Goal: Information Seeking & Learning: Find contact information

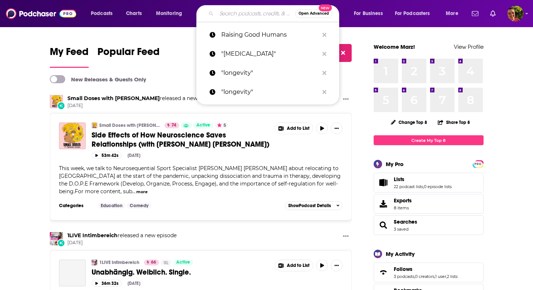
click at [232, 12] on input "Search podcasts, credits, & more..." at bounding box center [256, 14] width 79 height 12
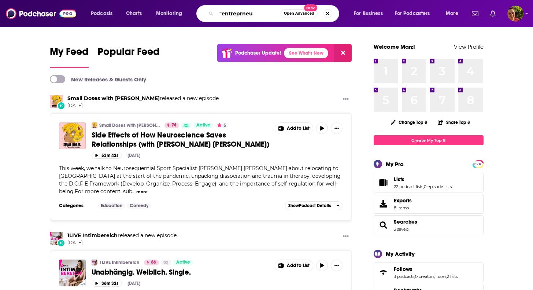
type input ""entreprneur"
click at [100, 14] on span "Podcasts" at bounding box center [102, 13] width 22 height 10
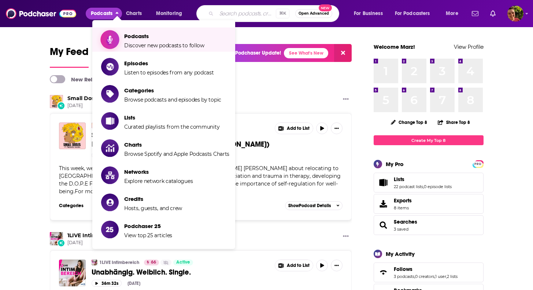
click at [123, 37] on link "Podcasts Discover new podcasts to follow" at bounding box center [165, 39] width 128 height 18
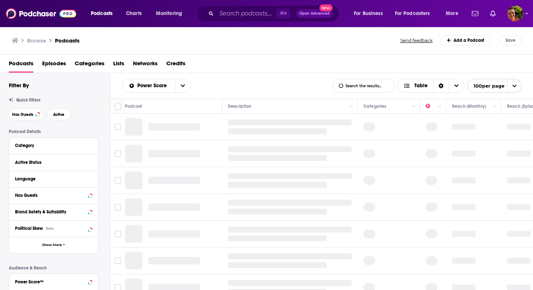
click at [33, 122] on div "Filter By Quick Filters Has Guests Active Podcast Details Category Active Statu…" at bounding box center [59, 242] width 101 height 320
click at [39, 116] on button "Has Guests" at bounding box center [26, 114] width 35 height 12
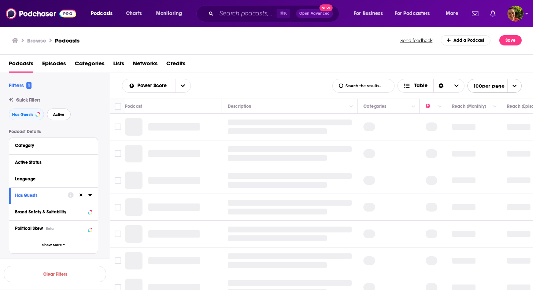
click at [54, 114] on span "Active" at bounding box center [58, 115] width 11 height 4
click at [37, 148] on div "Category" at bounding box center [49, 145] width 69 height 5
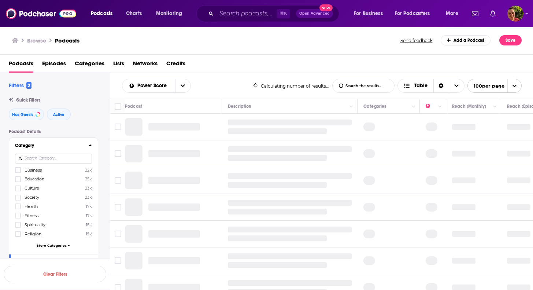
click at [43, 154] on input at bounding box center [53, 159] width 77 height 10
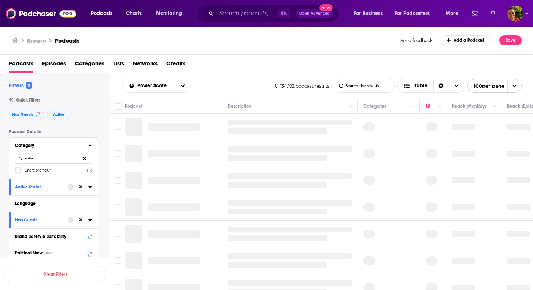
type input "entre"
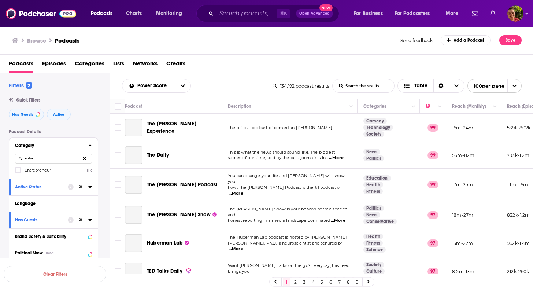
click at [33, 168] on span "Entrepreneur" at bounding box center [38, 169] width 26 height 5
click at [18, 172] on input "multiSelectOption-entrepreneur-0" at bounding box center [18, 172] width 0 height 0
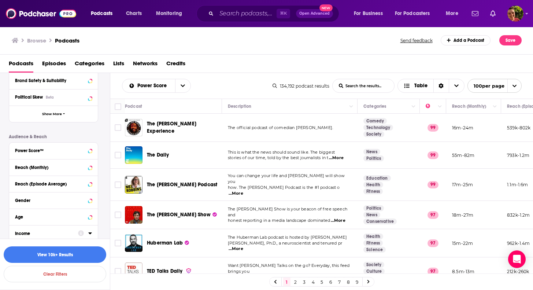
scroll to position [168, 0]
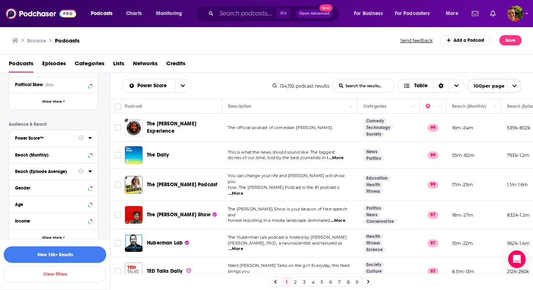
click at [58, 134] on button "Power Score™" at bounding box center [46, 137] width 63 height 9
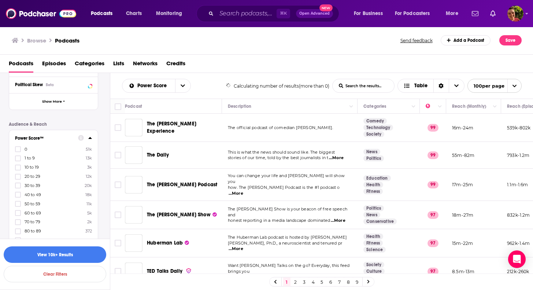
scroll to position [206, 0]
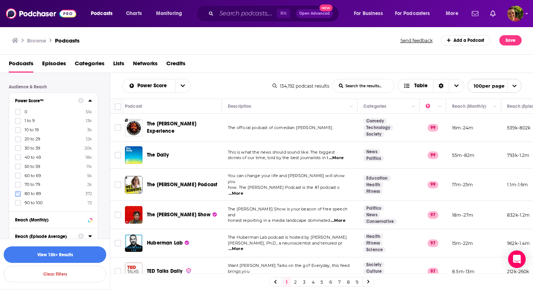
click at [19, 194] on icon at bounding box center [18, 194] width 4 height 4
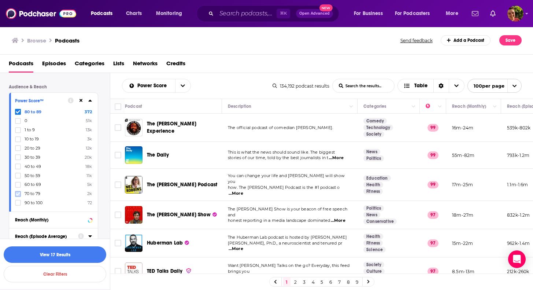
click at [18, 195] on icon at bounding box center [18, 194] width 4 height 4
click at [80, 251] on button "View 284 Results" at bounding box center [55, 254] width 103 height 16
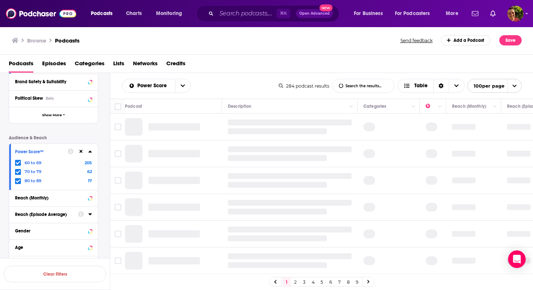
scroll to position [208, 0]
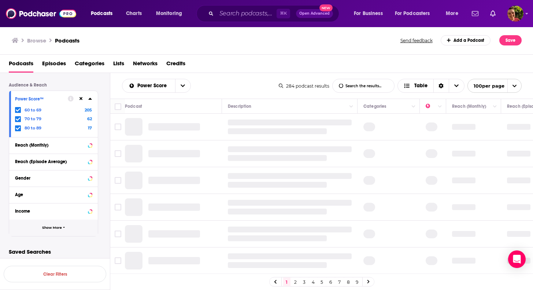
click at [49, 226] on span "Show More" at bounding box center [52, 228] width 20 height 4
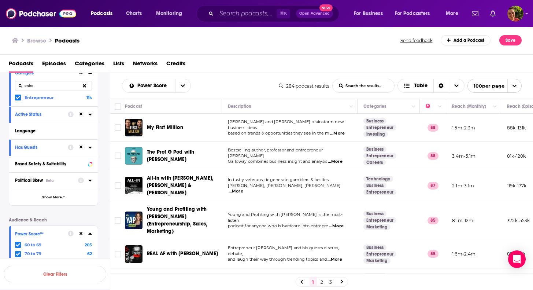
scroll to position [69, 0]
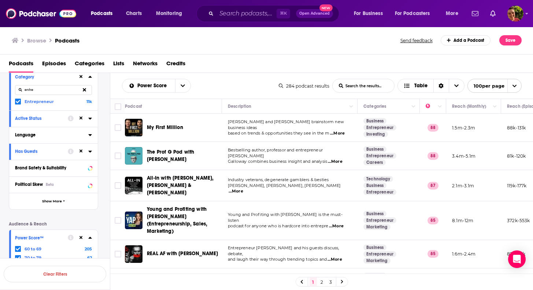
click at [59, 136] on div "Language" at bounding box center [49, 134] width 69 height 5
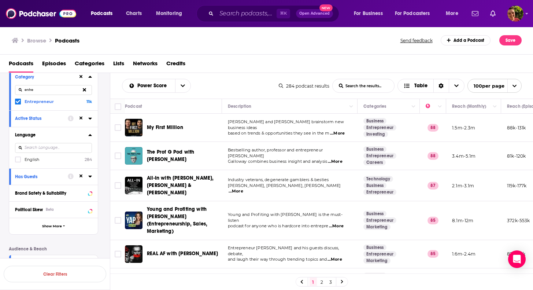
click at [39, 160] on span "English" at bounding box center [32, 159] width 15 height 5
click at [18, 162] on input "multiSelectOption-en-0" at bounding box center [18, 162] width 0 height 0
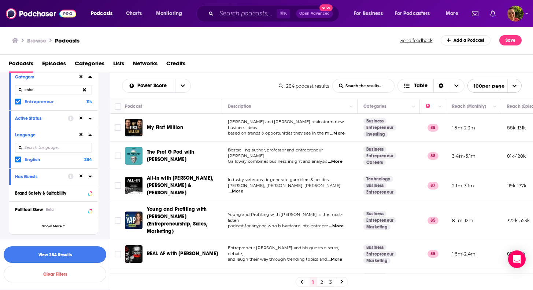
click at [47, 257] on button "View 284 Results" at bounding box center [55, 254] width 103 height 16
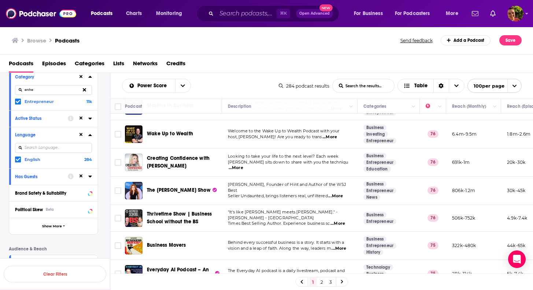
scroll to position [737, 0]
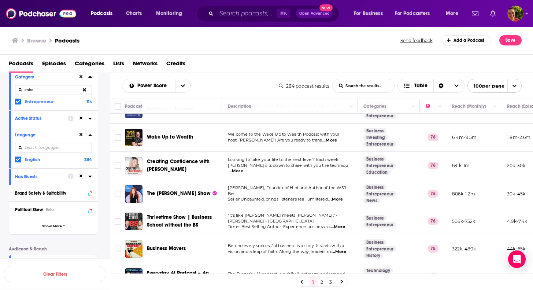
click at [187, 134] on span "Wake Up to Wealth" at bounding box center [170, 137] width 46 height 6
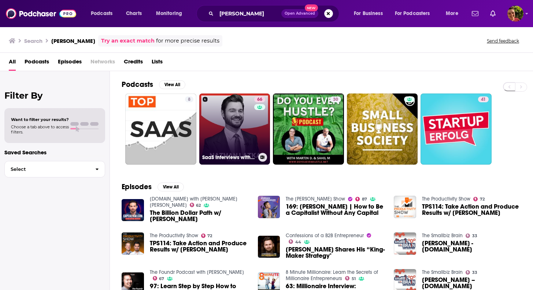
click at [231, 124] on link "66 SaaS Interviews with CEOs, Startups, Founders" at bounding box center [234, 128] width 71 height 71
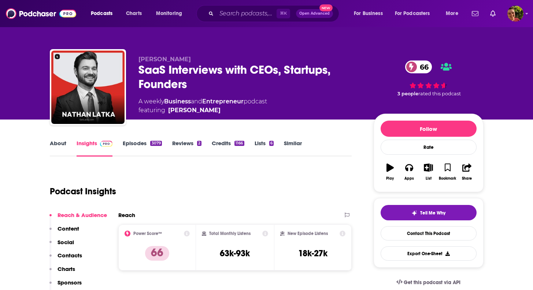
click at [63, 143] on link "About" at bounding box center [58, 148] width 16 height 17
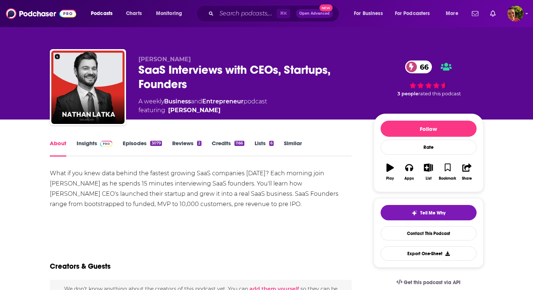
click at [122, 181] on div "What if you knew data behind the fastest growing SaaS companies today? Each mor…" at bounding box center [201, 188] width 302 height 41
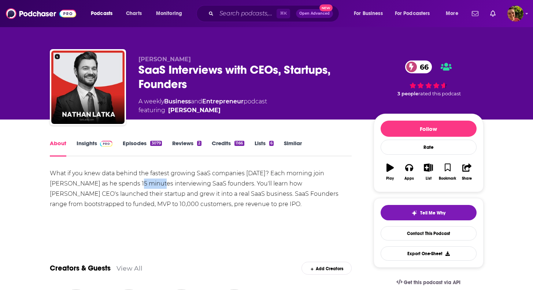
click at [122, 181] on div "What if you knew data behind the fastest growing SaaS companies [DATE]? Each mo…" at bounding box center [201, 188] width 302 height 41
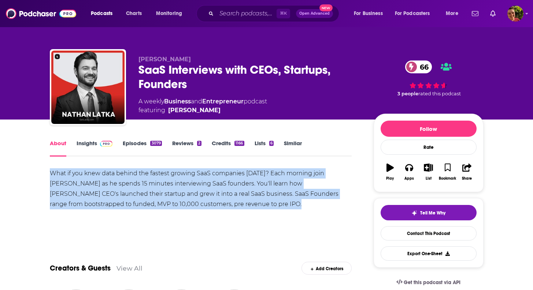
click at [122, 181] on div "What if you knew data behind the fastest growing SaaS companies [DATE]? Each mo…" at bounding box center [201, 188] width 302 height 41
copy div "What if you knew data behind the fastest growing SaaS companies [DATE]? Each mo…"
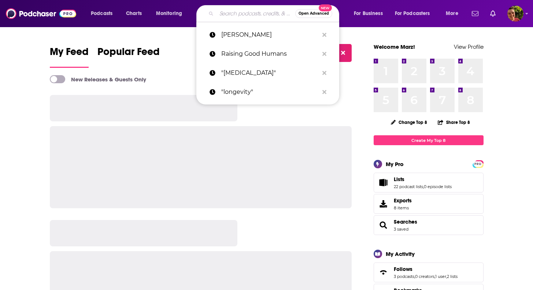
click at [230, 14] on input "Search podcasts, credits, & more..." at bounding box center [256, 14] width 79 height 12
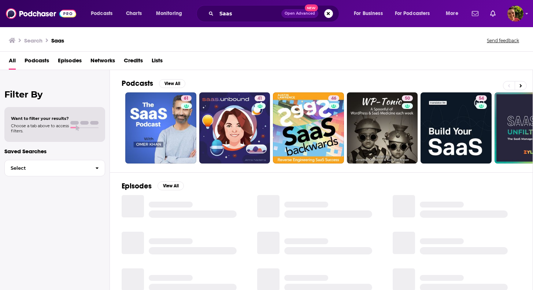
click at [42, 62] on span "Podcasts" at bounding box center [37, 62] width 25 height 15
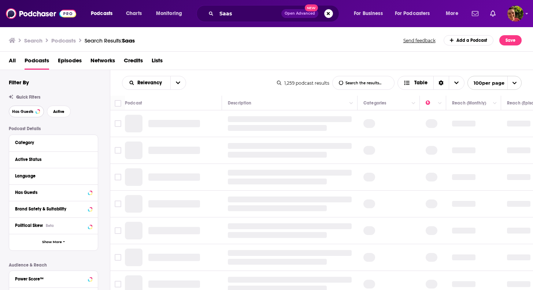
click at [30, 115] on button "Has Guests" at bounding box center [26, 112] width 35 height 12
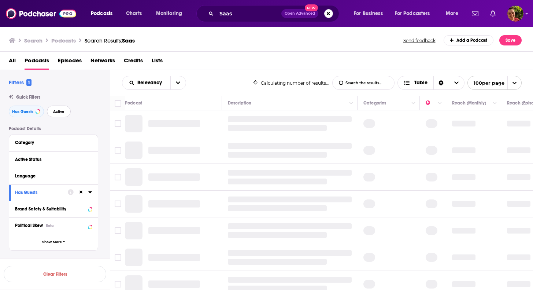
click at [60, 113] on span "Active" at bounding box center [58, 112] width 11 height 4
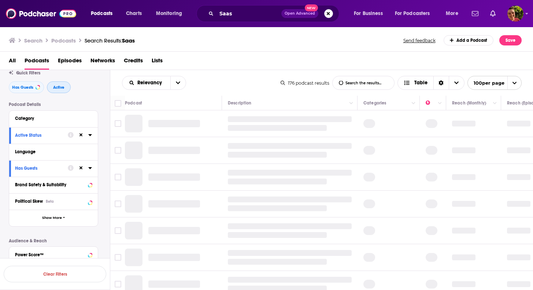
scroll to position [79, 0]
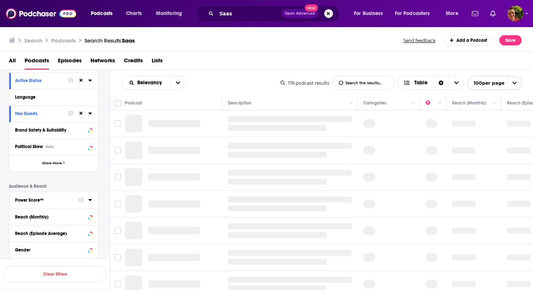
click at [40, 203] on div "Power Score™" at bounding box center [44, 200] width 58 height 5
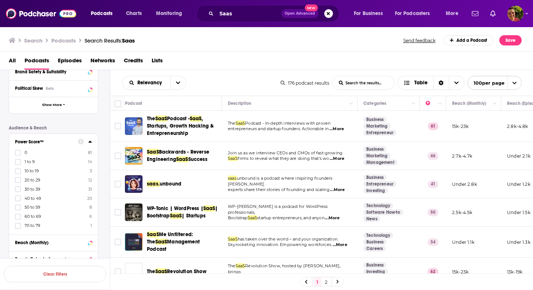
scroll to position [143, 0]
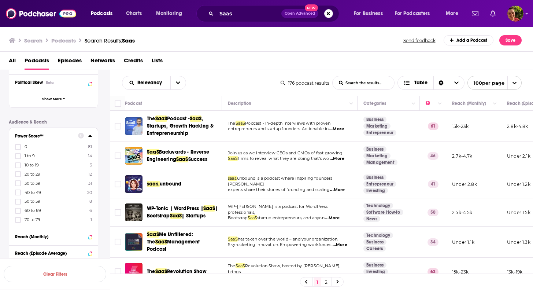
click at [30, 219] on span "70 to 79" at bounding box center [33, 219] width 16 height 5
click at [18, 222] on input "multiSelectOption-70-8" at bounding box center [18, 222] width 0 height 0
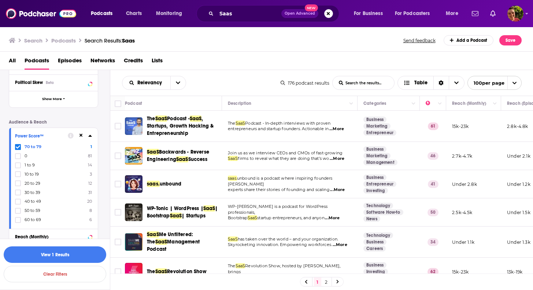
click at [30, 219] on span "60 to 69" at bounding box center [33, 219] width 16 height 5
click at [18, 222] on input "multiSelectOption-60-8" at bounding box center [18, 222] width 0 height 0
click at [53, 250] on button "View 7 Results" at bounding box center [55, 254] width 103 height 16
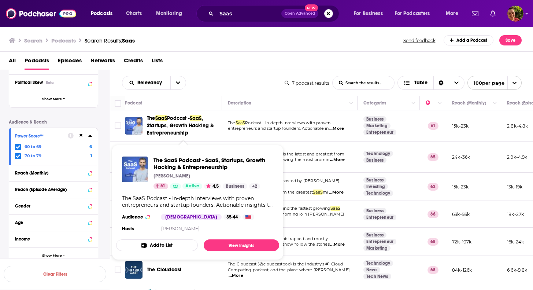
click at [186, 123] on span ", Startups, Growth Hacking & Entrepreneurship" at bounding box center [180, 125] width 67 height 21
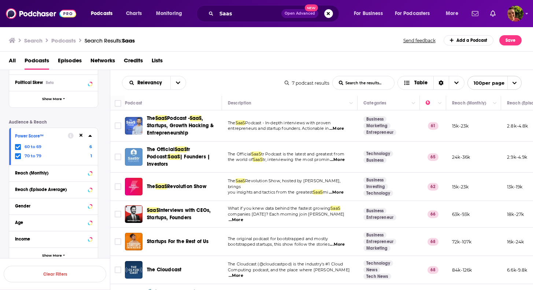
click at [192, 156] on span "| Founders | Investors" at bounding box center [178, 161] width 63 height 14
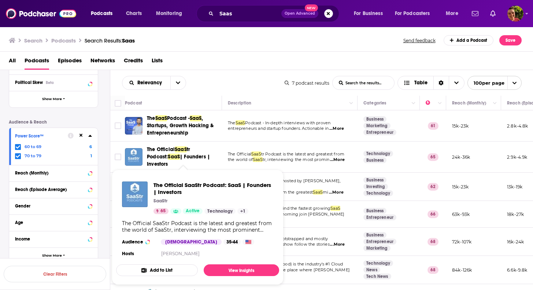
scroll to position [21, 0]
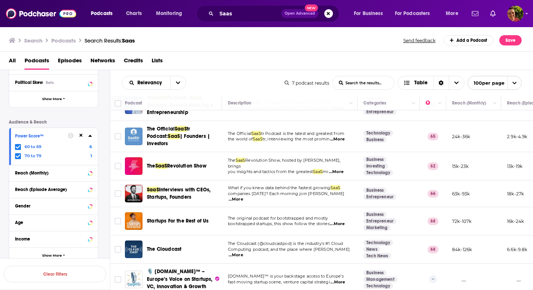
click at [200, 164] on span "Revolution Show" at bounding box center [187, 166] width 40 height 6
click at [198, 188] on div "Podcasts Charts Monitoring Saas Open Advanced New For Business For Podcasters M…" at bounding box center [266, 145] width 533 height 290
click at [198, 218] on span "Startups For the Rest of Us" at bounding box center [178, 221] width 62 height 6
click at [20, 151] on div "60 to 69 6 70 to 79 1" at bounding box center [53, 151] width 77 height 15
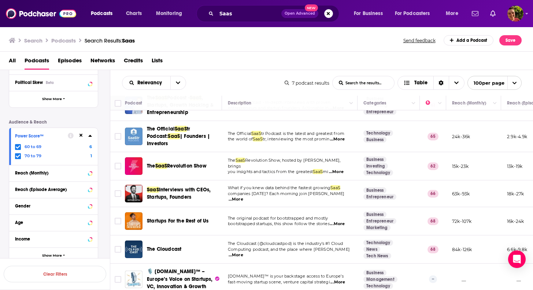
click at [20, 148] on icon at bounding box center [18, 147] width 4 height 4
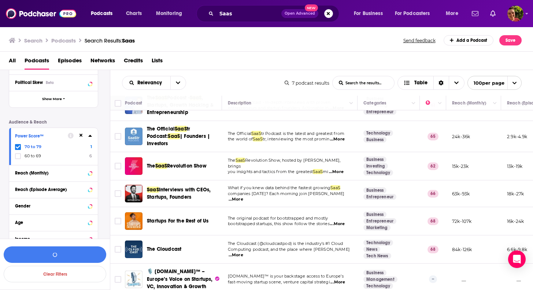
click at [19, 157] on icon at bounding box center [18, 156] width 4 height 4
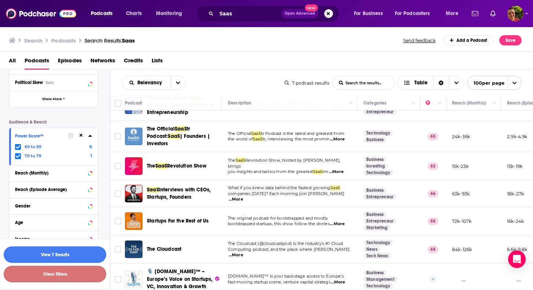
click at [48, 274] on button "Clear Filters" at bounding box center [55, 274] width 103 height 16
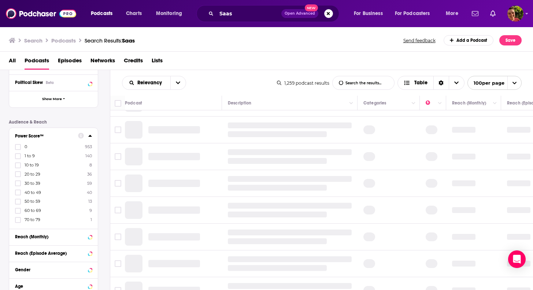
click at [45, 61] on span "Podcasts" at bounding box center [37, 62] width 25 height 15
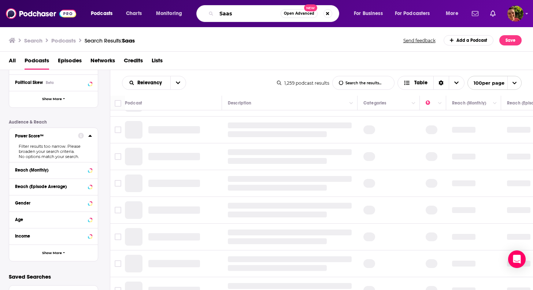
click at [234, 13] on input "Saas" at bounding box center [249, 14] width 64 height 12
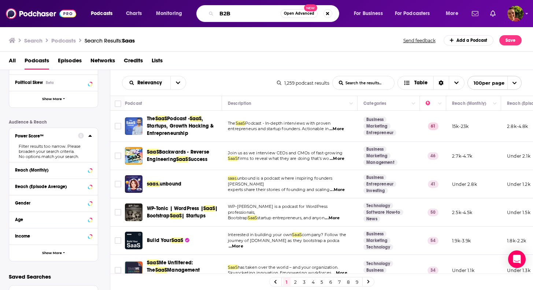
type input "B2B"
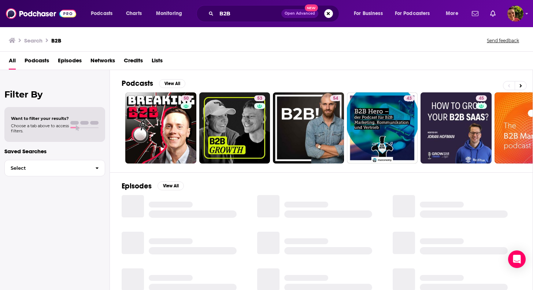
click at [45, 63] on span "Podcasts" at bounding box center [37, 62] width 25 height 15
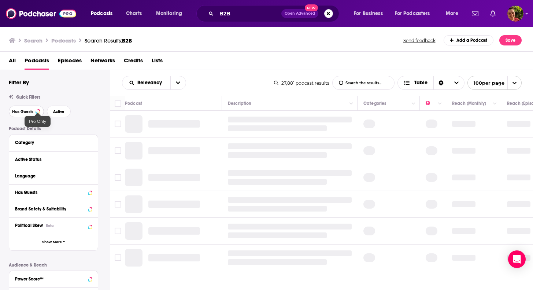
click at [37, 110] on div at bounding box center [37, 111] width 3 height 3
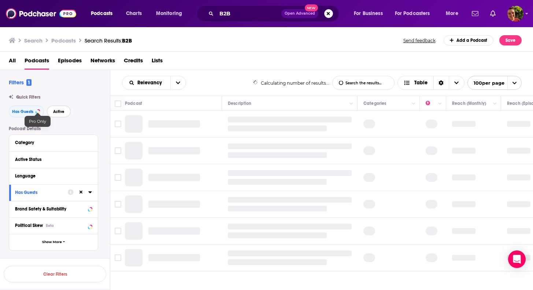
click at [63, 109] on button "Active" at bounding box center [59, 112] width 24 height 12
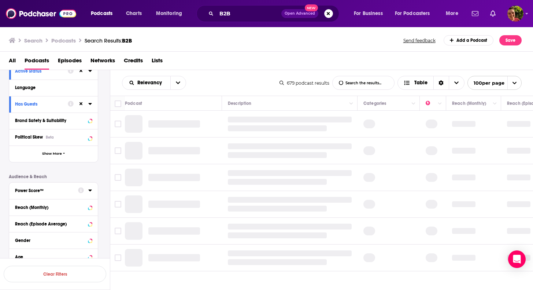
click at [58, 195] on button "Power Score™" at bounding box center [46, 189] width 63 height 9
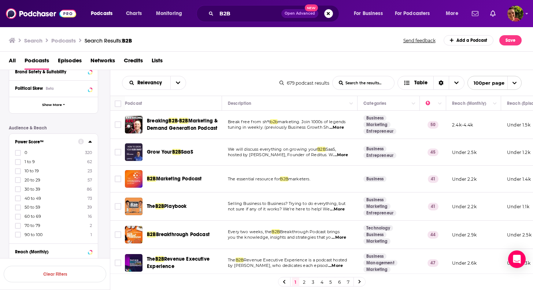
scroll to position [150, 0]
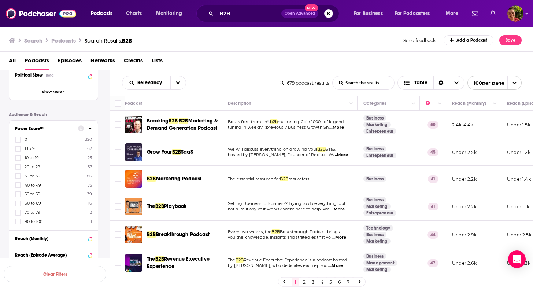
click at [33, 220] on span "90 to 100" at bounding box center [34, 221] width 18 height 5
click at [18, 224] on input "multiSelectOption-90-9" at bounding box center [18, 224] width 0 height 0
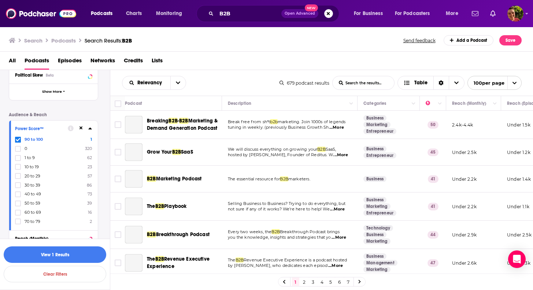
click at [30, 220] on span "70 to 79" at bounding box center [33, 221] width 16 height 5
click at [18, 224] on input "multiSelectOption-70-9" at bounding box center [18, 224] width 0 height 0
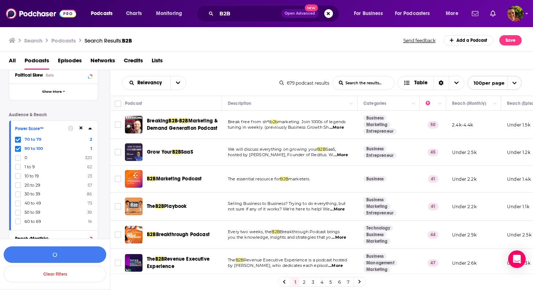
click at [30, 220] on span "60 to 69" at bounding box center [33, 221] width 16 height 5
click at [18, 224] on input "multiSelectOption-60-9" at bounding box center [18, 224] width 0 height 0
click at [66, 251] on button "View 19 Results" at bounding box center [55, 254] width 103 height 16
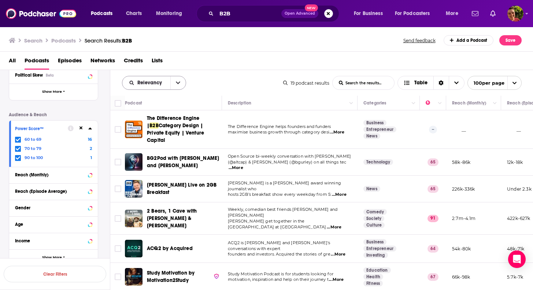
click at [180, 87] on button "open menu" at bounding box center [177, 82] width 15 height 13
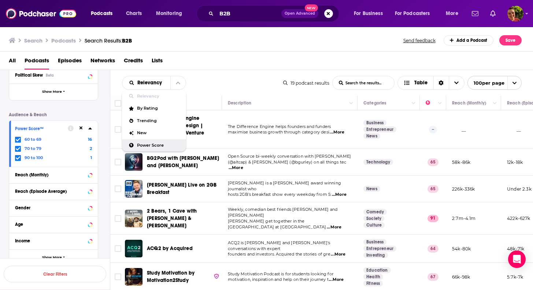
click at [165, 144] on span "Power Score" at bounding box center [158, 145] width 43 height 4
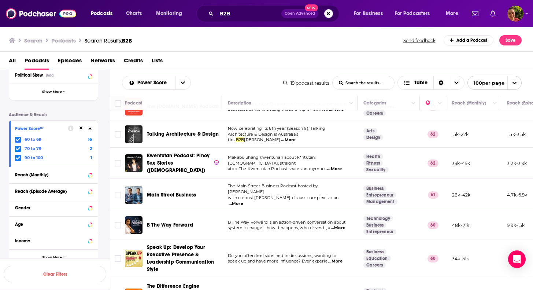
scroll to position [362, 0]
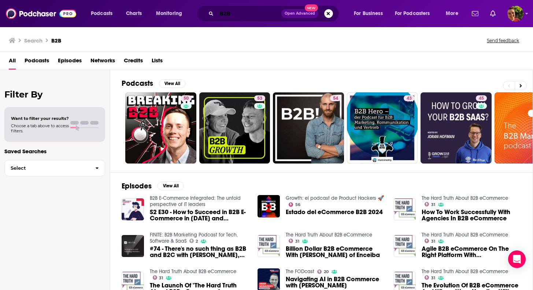
click at [248, 14] on input "B2B" at bounding box center [249, 14] width 65 height 12
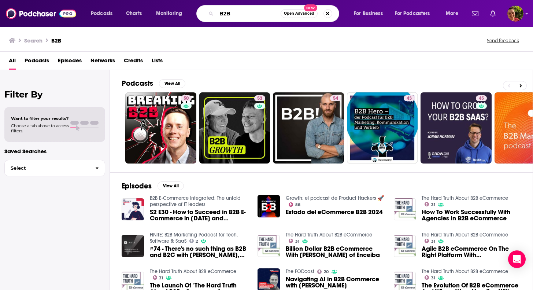
click at [248, 14] on input "B2B" at bounding box center [249, 14] width 64 height 12
click at [37, 65] on span "Podcasts" at bounding box center [37, 62] width 25 height 15
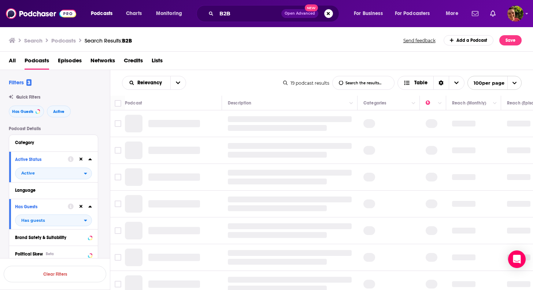
click at [35, 43] on h3 "Search" at bounding box center [33, 40] width 18 height 7
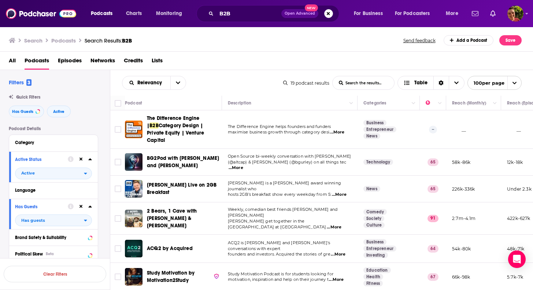
click at [60, 40] on h3 "Podcasts" at bounding box center [63, 40] width 25 height 7
click at [55, 16] on img at bounding box center [41, 14] width 70 height 14
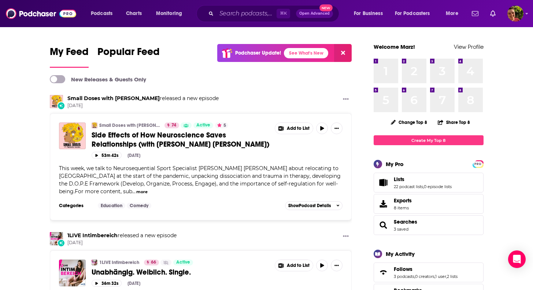
click at [99, 20] on div "Podcasts Charts Monitoring ⌘ K Open Advanced New For Business For Podcasters Mo…" at bounding box center [276, 13] width 380 height 17
click at [101, 17] on span "Podcasts" at bounding box center [102, 13] width 22 height 10
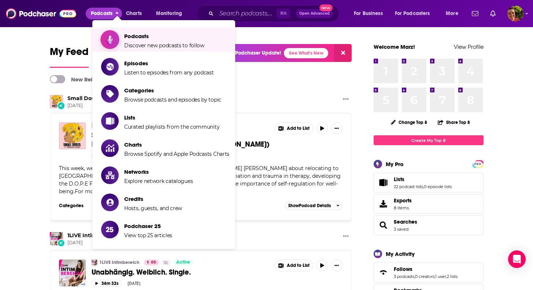
click at [122, 39] on link "Podcasts Discover new podcasts to follow" at bounding box center [165, 39] width 128 height 18
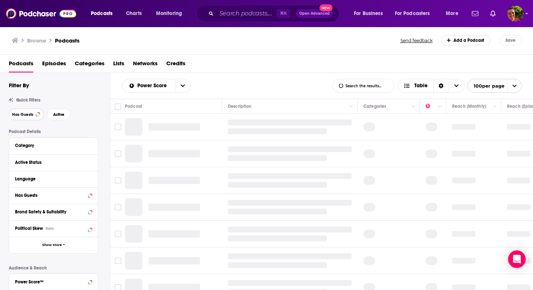
click at [31, 118] on button "Has Guests" at bounding box center [26, 114] width 35 height 12
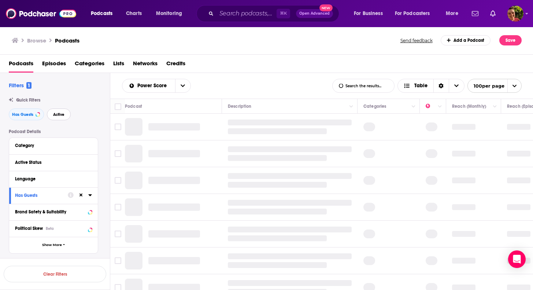
click at [53, 116] on button "Active" at bounding box center [59, 114] width 24 height 12
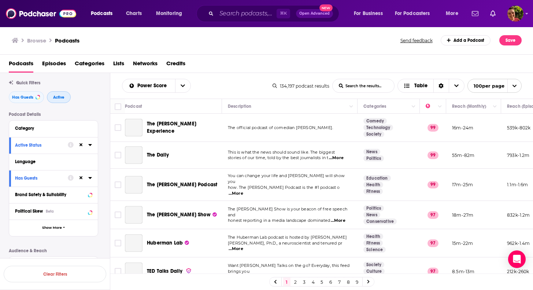
scroll to position [28, 0]
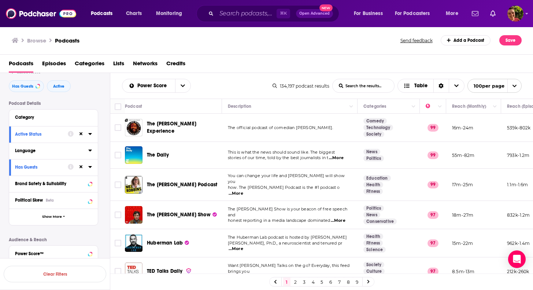
click at [84, 152] on button "Language" at bounding box center [51, 150] width 73 height 9
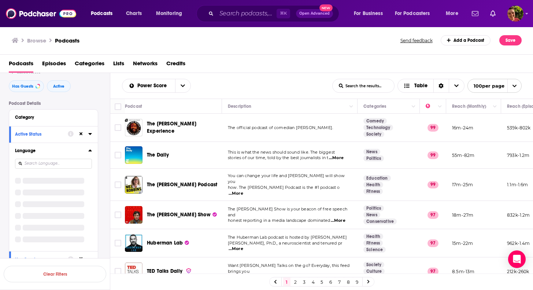
click at [89, 151] on icon at bounding box center [90, 150] width 4 height 6
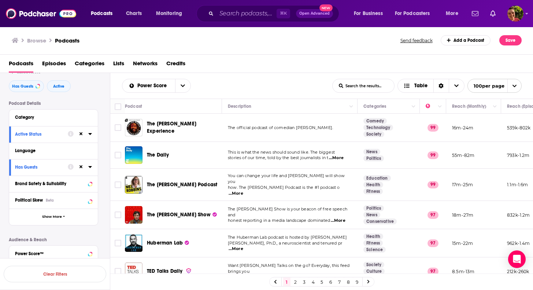
click at [88, 152] on button "Language" at bounding box center [53, 150] width 77 height 9
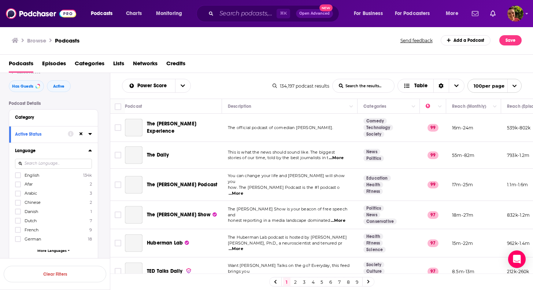
click at [40, 175] on label "English 134k" at bounding box center [53, 175] width 77 height 6
click at [18, 177] on input "multiSelectOption-en-0" at bounding box center [18, 177] width 0 height 0
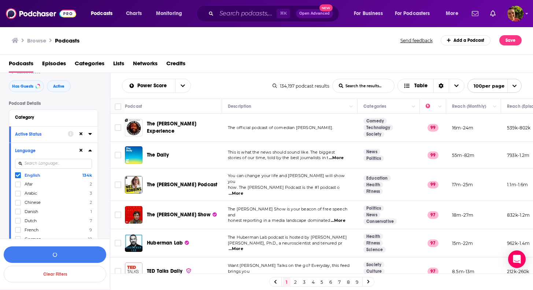
click at [61, 122] on div "Category" at bounding box center [53, 118] width 89 height 16
click at [91, 119] on icon at bounding box center [90, 117] width 4 height 6
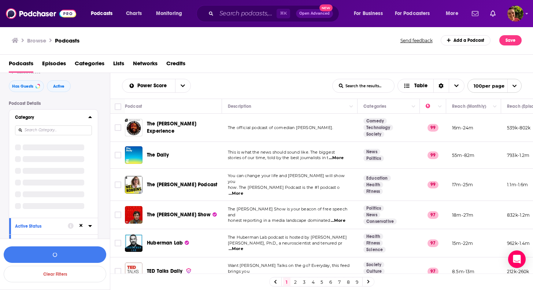
click at [58, 128] on input at bounding box center [53, 130] width 77 height 10
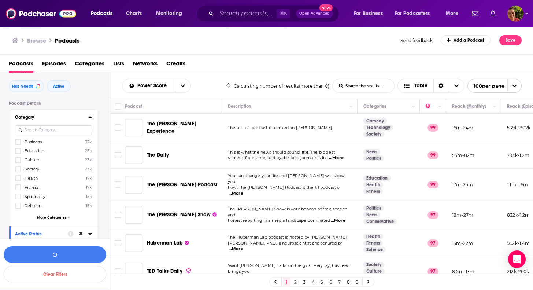
scroll to position [0, 0]
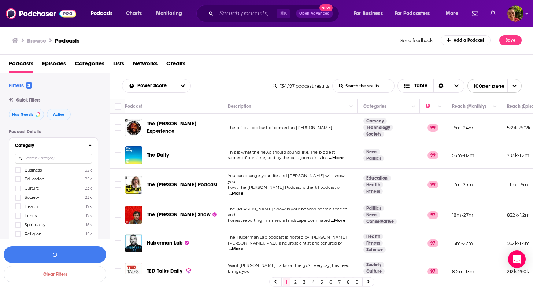
click at [29, 173] on span "Business" at bounding box center [33, 169] width 17 height 5
click at [18, 172] on input "multiSelectOption-business-0" at bounding box center [18, 172] width 0 height 0
click at [74, 254] on button "View 10k+ Results" at bounding box center [55, 254] width 103 height 16
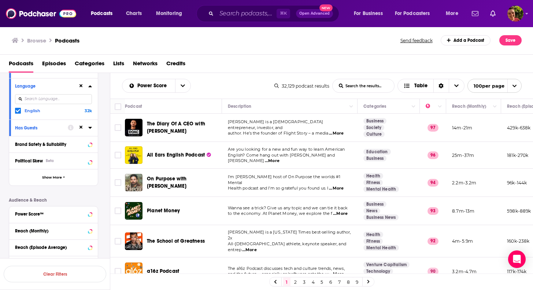
scroll to position [262, 0]
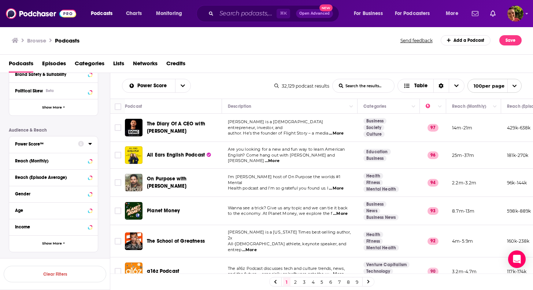
click at [63, 145] on div "Power Score™" at bounding box center [44, 143] width 58 height 5
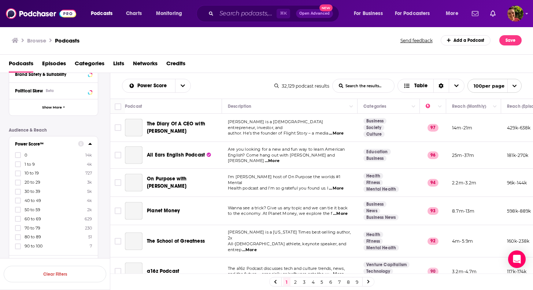
scroll to position [276, 0]
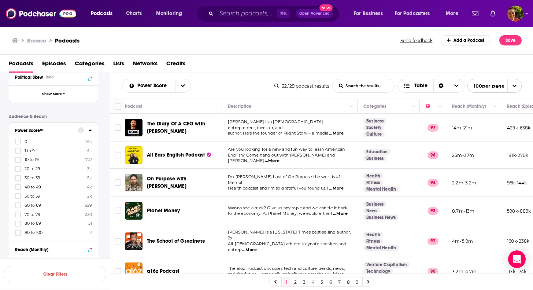
click at [34, 221] on span "80 to 89" at bounding box center [33, 223] width 16 height 5
click at [18, 226] on input "multiSelectOption-80-9" at bounding box center [18, 226] width 0 height 0
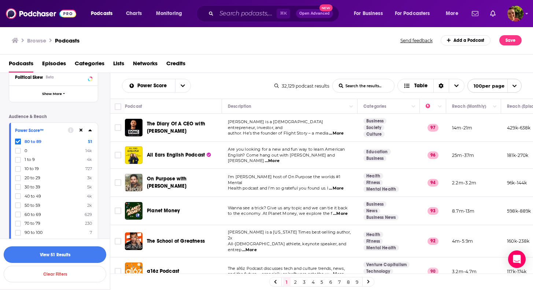
click at [76, 254] on button "View 51 Results" at bounding box center [55, 254] width 103 height 16
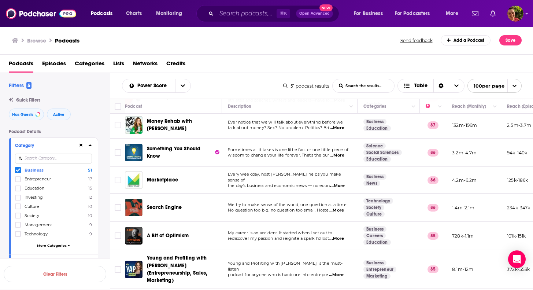
scroll to position [352, 0]
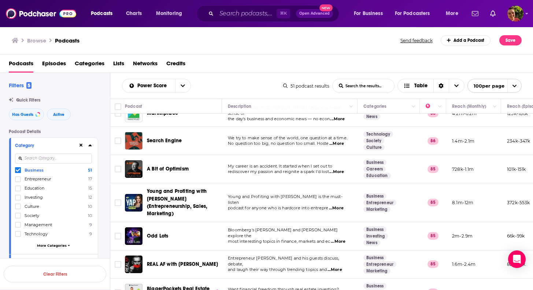
click at [179, 137] on span "Search Engine" at bounding box center [164, 140] width 35 height 6
click at [184, 166] on span "A Bit of Optimism" at bounding box center [168, 169] width 42 height 6
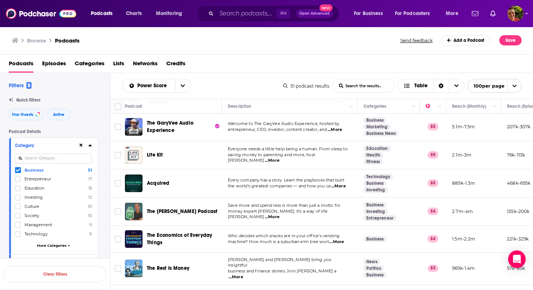
scroll to position [582, 0]
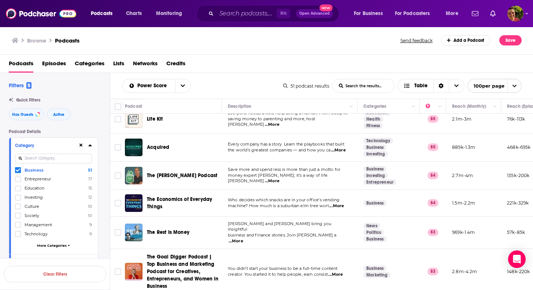
click at [210, 172] on span "The [PERSON_NAME] Podcast" at bounding box center [182, 175] width 70 height 6
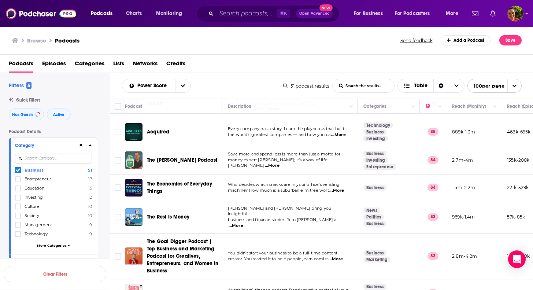
scroll to position [609, 0]
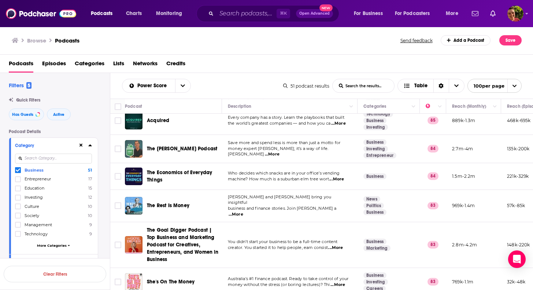
click at [211, 169] on span "The Economics of Everyday Things" at bounding box center [179, 176] width 65 height 14
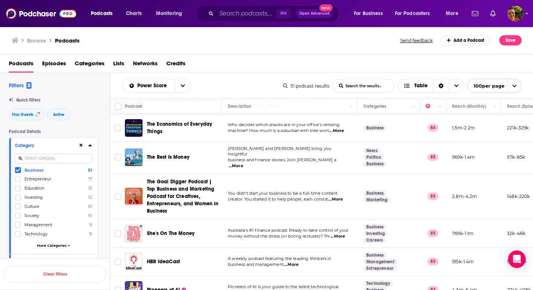
scroll to position [665, 0]
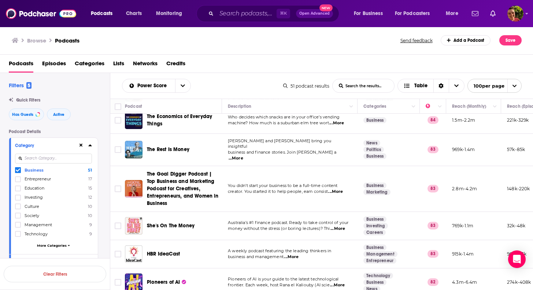
click at [182, 146] on span "The Rest Is Money" at bounding box center [168, 149] width 43 height 6
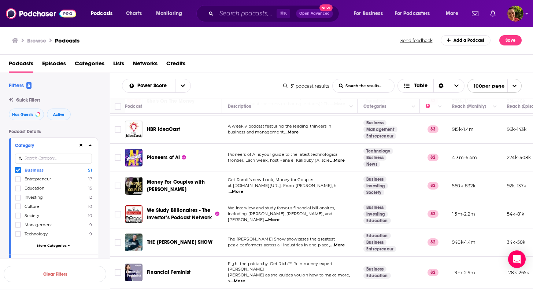
scroll to position [792, 0]
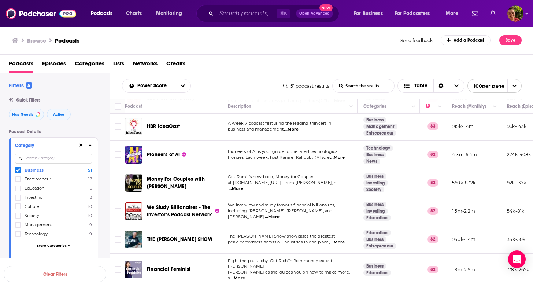
click at [176, 151] on span "Pioneers of AI" at bounding box center [163, 154] width 33 height 6
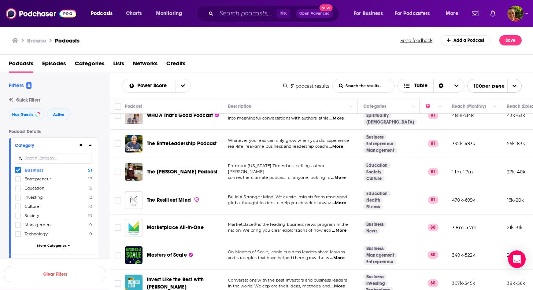
scroll to position [1128, 0]
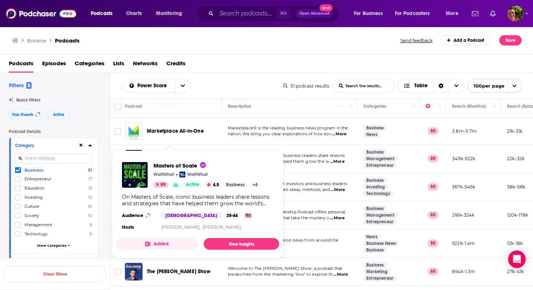
click at [179, 155] on span "Masters of Scale" at bounding box center [167, 158] width 40 height 6
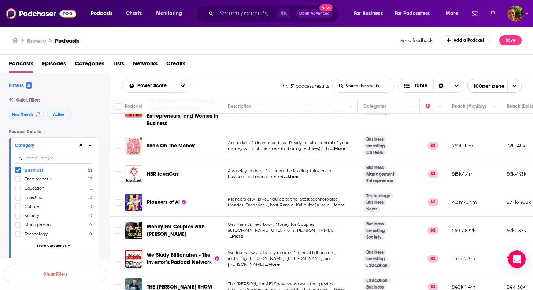
scroll to position [625, 0]
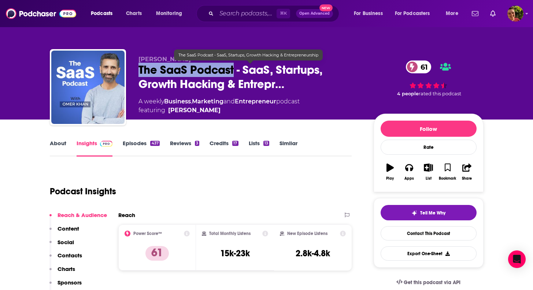
copy h2 "The SaaS Podcast"
drag, startPoint x: 137, startPoint y: 70, endPoint x: 235, endPoint y: 72, distance: 98.6
click at [235, 72] on div "Omer Khan The SaaS Podcast - SaaS, Startups, Growth Hacking & Entrepr… 61 A wee…" at bounding box center [267, 88] width 434 height 79
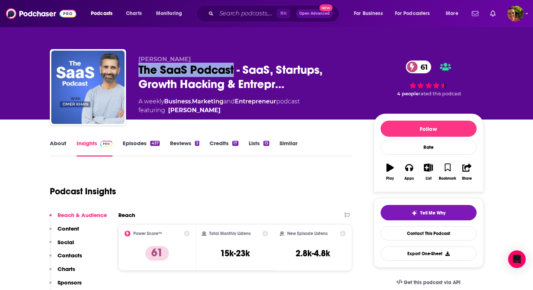
click at [73, 258] on p "Contacts" at bounding box center [70, 255] width 25 height 7
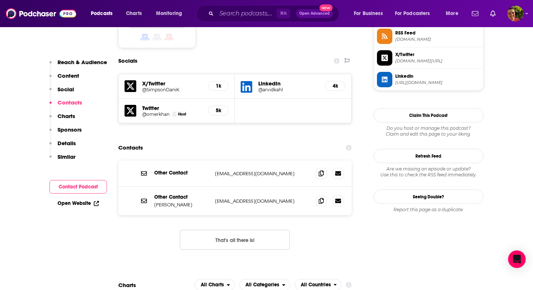
scroll to position [621, 0]
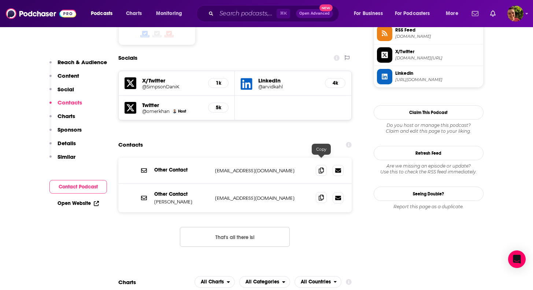
click at [324, 195] on icon at bounding box center [321, 198] width 5 height 6
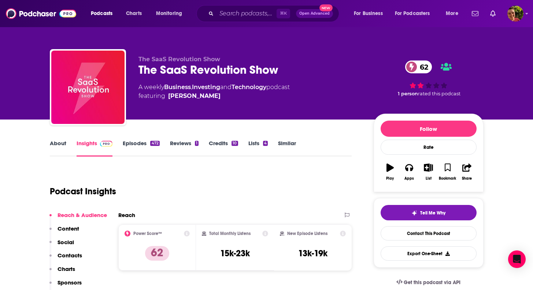
click at [250, 65] on div "The SaaS Revolution Show 62" at bounding box center [251, 70] width 224 height 14
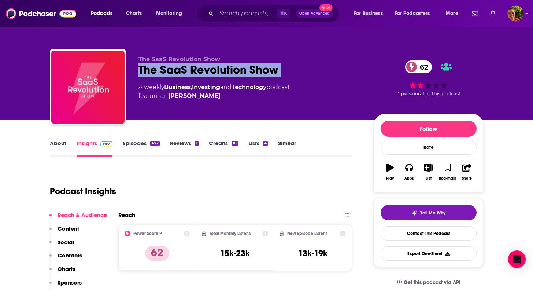
click at [250, 65] on div "The SaaS Revolution Show 62" at bounding box center [251, 70] width 224 height 14
copy div "The SaaS Revolution Show 62"
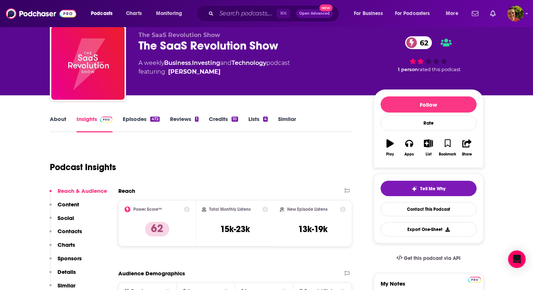
click at [75, 225] on div "Reach & Audience Content Social Contacts Charts Sponsors Details Similar" at bounding box center [78, 241] width 58 height 108
click at [75, 231] on p "Contacts" at bounding box center [70, 231] width 25 height 7
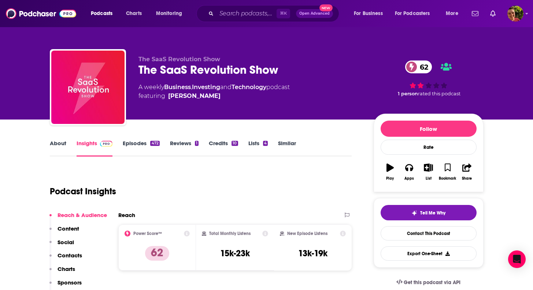
drag, startPoint x: 219, startPoint y: 101, endPoint x: 167, endPoint y: 99, distance: 51.7
click at [167, 99] on div "The SaaS Revolution Show The SaaS Revolution Show 62 A weekly Business , Invest…" at bounding box center [251, 85] width 224 height 59
copy span "Alex Theuma"
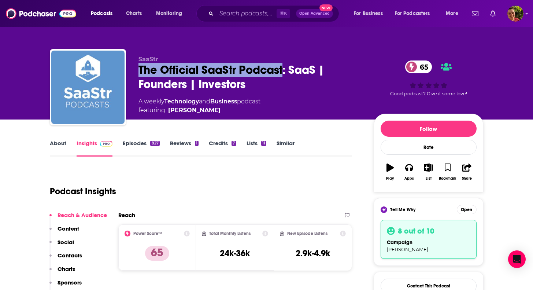
drag, startPoint x: 137, startPoint y: 69, endPoint x: 282, endPoint y: 70, distance: 145.5
click at [282, 70] on div "SaaStr The Official SaaStr Podcast: SaaS | Founders | Investors 65 A weekly Tec…" at bounding box center [267, 88] width 434 height 79
copy h2 "The Official SaaStr Podcast"
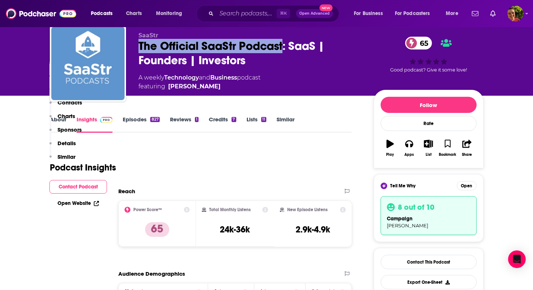
scroll to position [9, 0]
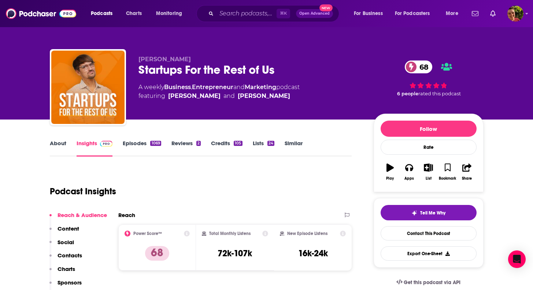
click at [235, 77] on div "Startups For the Rest of Us 68" at bounding box center [251, 70] width 224 height 14
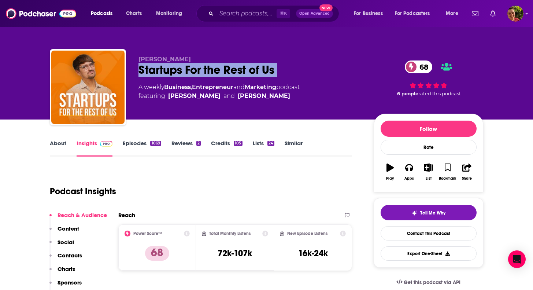
click at [235, 77] on div "Startups For the Rest of Us 68" at bounding box center [251, 70] width 224 height 14
copy div "Startups For the Rest of Us 68"
click at [98, 149] on link "Insights" at bounding box center [95, 148] width 36 height 17
click at [64, 253] on p "Contacts" at bounding box center [70, 255] width 25 height 7
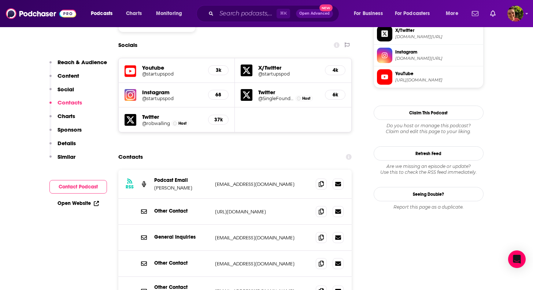
scroll to position [647, 0]
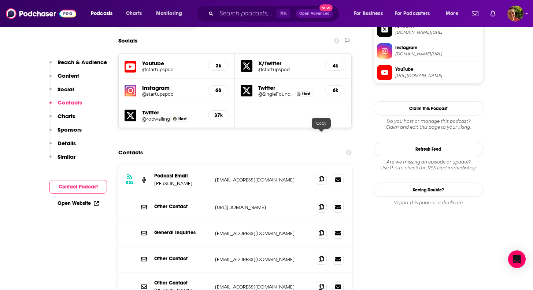
click at [324, 174] on span at bounding box center [321, 179] width 11 height 11
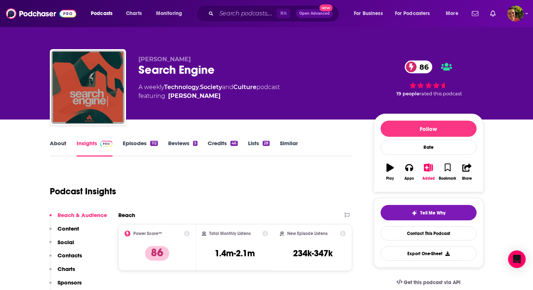
click at [191, 64] on div "Search Engine 86" at bounding box center [251, 70] width 224 height 14
copy div "Search Engine 86"
click at [71, 254] on p "Contacts" at bounding box center [70, 255] width 25 height 7
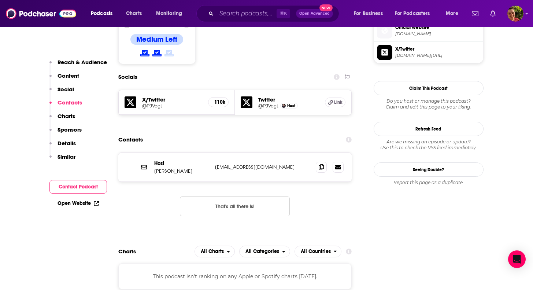
scroll to position [605, 0]
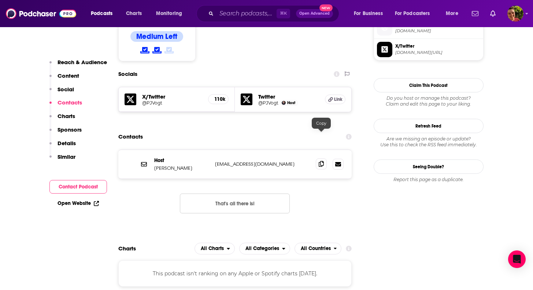
click at [323, 158] on span at bounding box center [321, 163] width 11 height 11
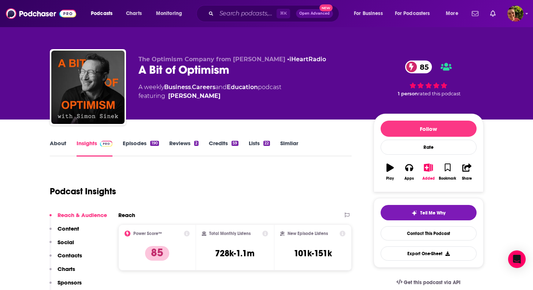
click at [203, 69] on div "A Bit of Optimism 85" at bounding box center [251, 70] width 224 height 14
copy div "A Bit of Optimism 85"
click at [65, 253] on p "Contacts" at bounding box center [70, 255] width 25 height 7
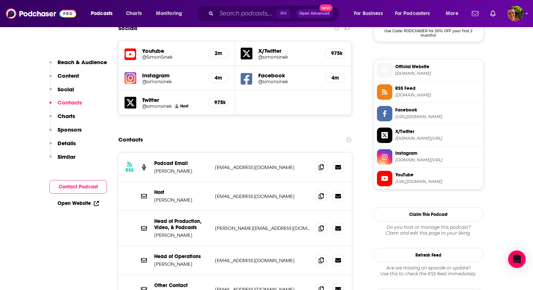
scroll to position [637, 0]
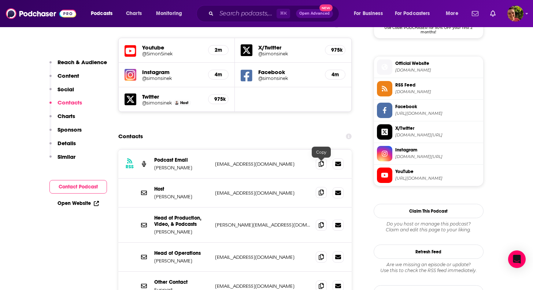
click at [320, 189] on icon at bounding box center [321, 192] width 5 height 6
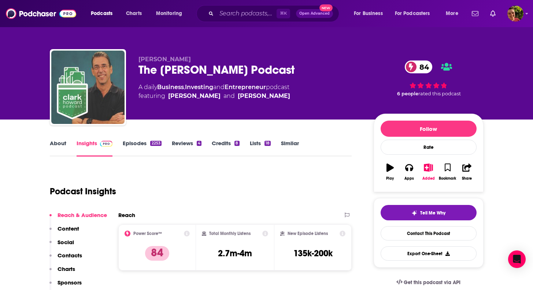
click at [219, 66] on div "The [PERSON_NAME] Podcast 84" at bounding box center [251, 70] width 224 height 14
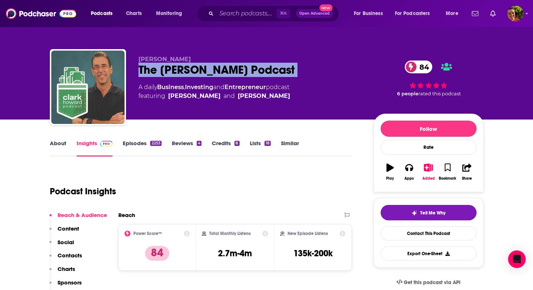
click at [219, 66] on div "The [PERSON_NAME] Podcast 84" at bounding box center [251, 70] width 224 height 14
copy div "The [PERSON_NAME] Podcast 84"
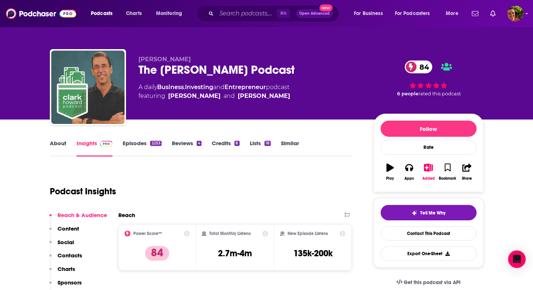
click at [144, 145] on link "Episodes 2253" at bounding box center [142, 148] width 38 height 17
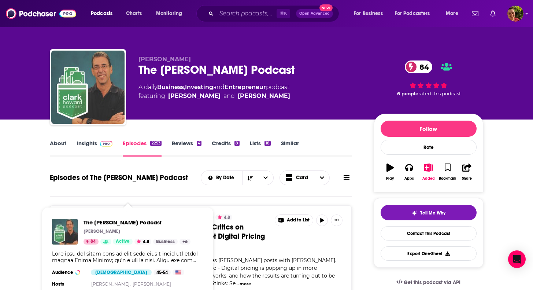
click at [172, 72] on div "The Clark Howard Podcast 84" at bounding box center [251, 70] width 224 height 14
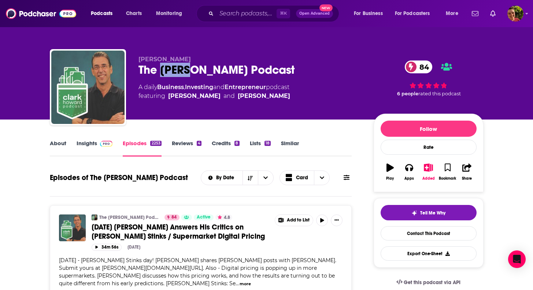
click at [172, 72] on div "The Clark Howard Podcast 84" at bounding box center [251, 70] width 224 height 14
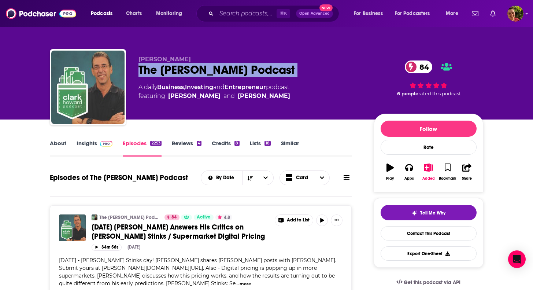
click at [172, 72] on div "The Clark Howard Podcast 84" at bounding box center [251, 70] width 224 height 14
copy div "The Clark Howard Podcast 84"
click at [90, 145] on link "Insights" at bounding box center [95, 148] width 36 height 17
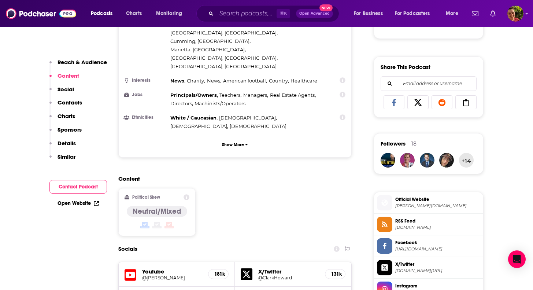
scroll to position [616, 0]
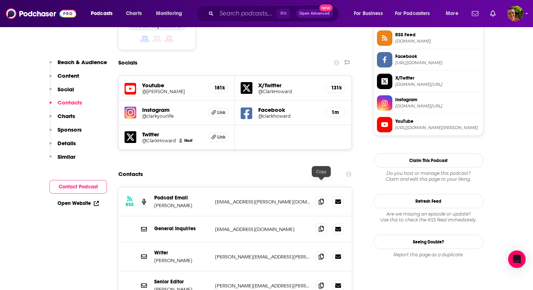
click at [321, 226] on icon at bounding box center [321, 229] width 5 height 6
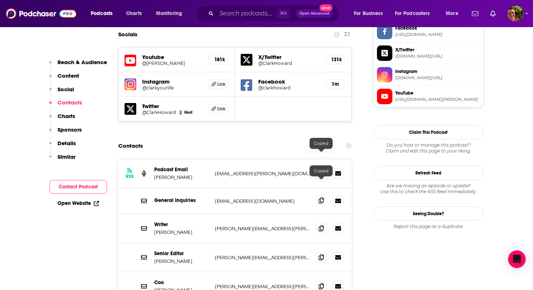
scroll to position [645, 0]
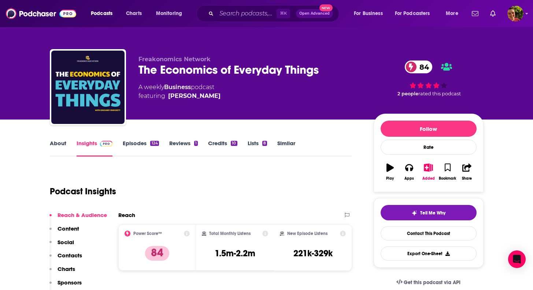
click at [277, 70] on div "The Economics of Everyday Things 84" at bounding box center [251, 70] width 224 height 14
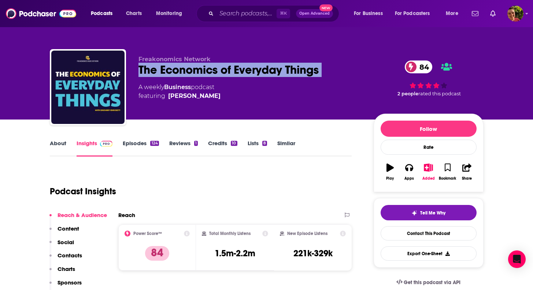
click at [277, 70] on div "The Economics of Everyday Things 84" at bounding box center [251, 70] width 224 height 14
copy div "The Economics of Everyday Things 84"
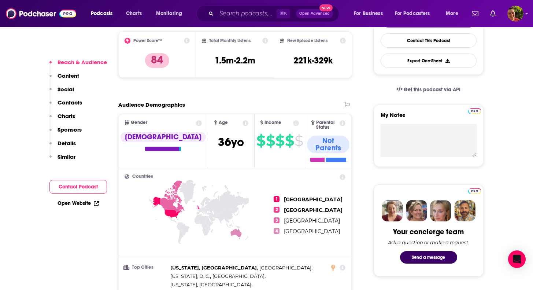
click at [75, 102] on p "Contacts" at bounding box center [70, 102] width 25 height 7
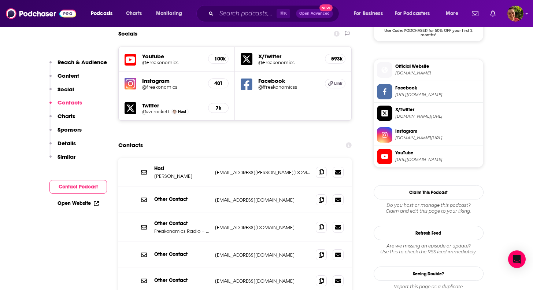
scroll to position [637, 0]
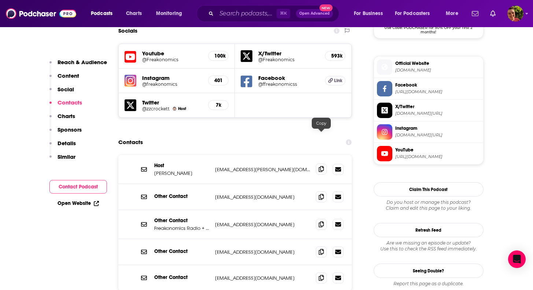
click at [320, 166] on icon at bounding box center [321, 169] width 5 height 6
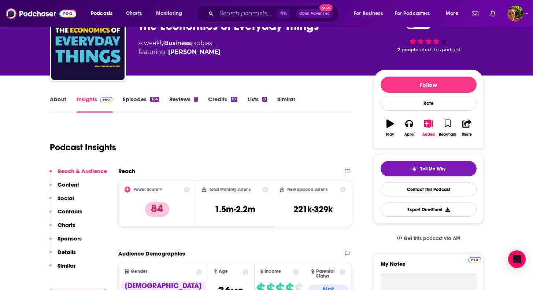
scroll to position [0, 0]
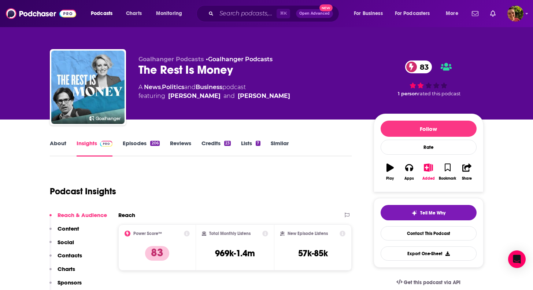
click at [204, 73] on div "The Rest Is Money 83" at bounding box center [251, 70] width 224 height 14
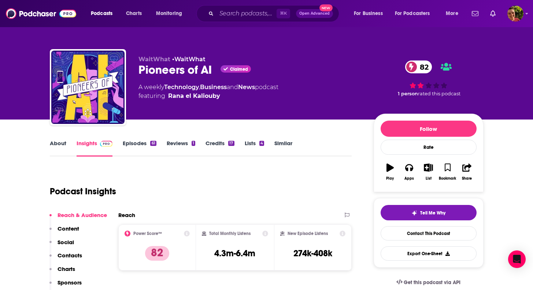
click at [176, 75] on div "Pioneers of AI Claimed 82" at bounding box center [251, 70] width 224 height 14
copy div "Pioneers of AI"
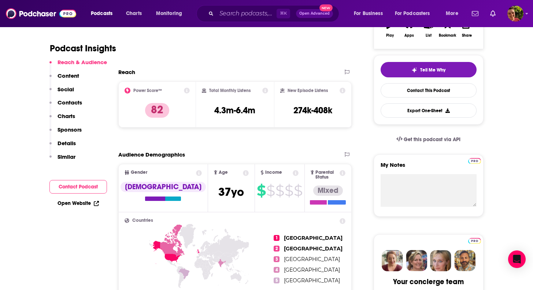
scroll to position [173, 0]
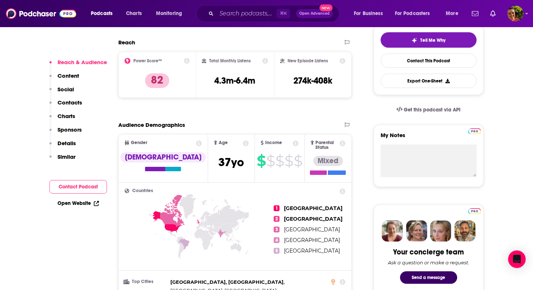
click at [78, 99] on div "Reach & Audience Content Social Contacts Charts Sponsors Details Similar" at bounding box center [78, 113] width 58 height 108
click at [79, 102] on p "Contacts" at bounding box center [70, 102] width 25 height 7
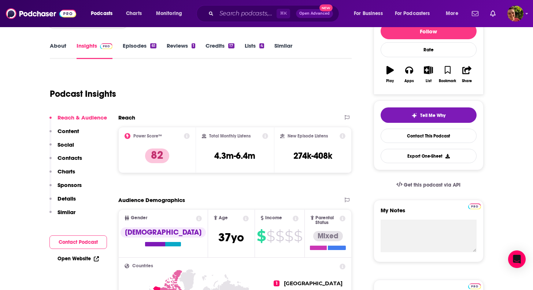
scroll to position [0, 0]
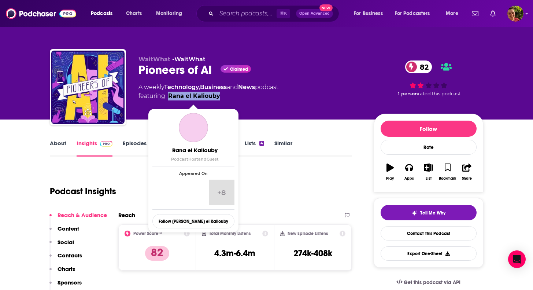
drag, startPoint x: 230, startPoint y: 105, endPoint x: 169, endPoint y: 98, distance: 61.9
click at [169, 98] on div "WaitWhat • WaitWhat Pioneers of AI Claimed 82 A weekly Technology , Business an…" at bounding box center [251, 85] width 224 height 59
copy link "Rana el Kaliouby"
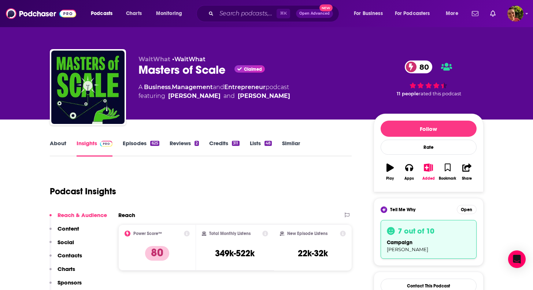
click at [194, 75] on div "Masters of Scale Claimed 80" at bounding box center [251, 70] width 224 height 14
copy div "Masters of Scale"
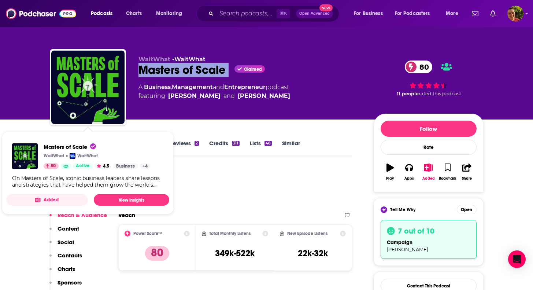
click at [74, 259] on button "Contacts" at bounding box center [65, 259] width 33 height 14
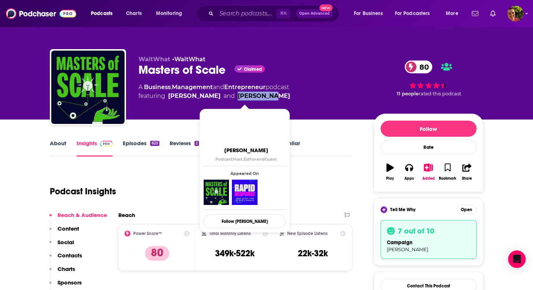
drag, startPoint x: 277, startPoint y: 96, endPoint x: 229, endPoint y: 96, distance: 47.3
click at [229, 96] on span "featuring Reid Hoffman and Bob Safian" at bounding box center [215, 96] width 152 height 9
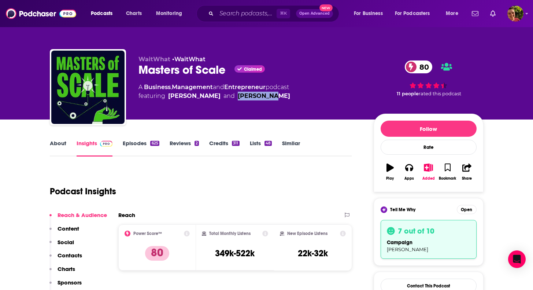
copy link "Bob Safian"
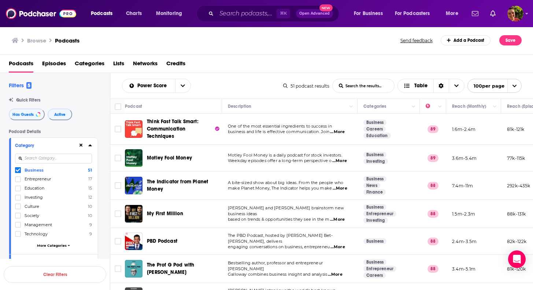
scroll to position [625, 0]
